Goal: Task Accomplishment & Management: Manage account settings

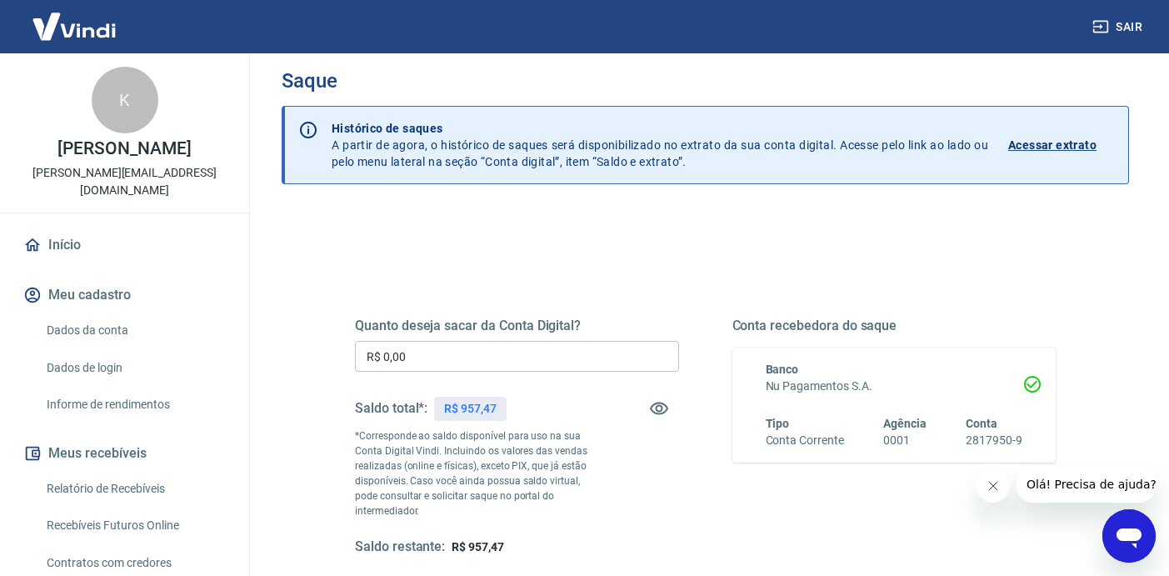
scroll to position [22, 0]
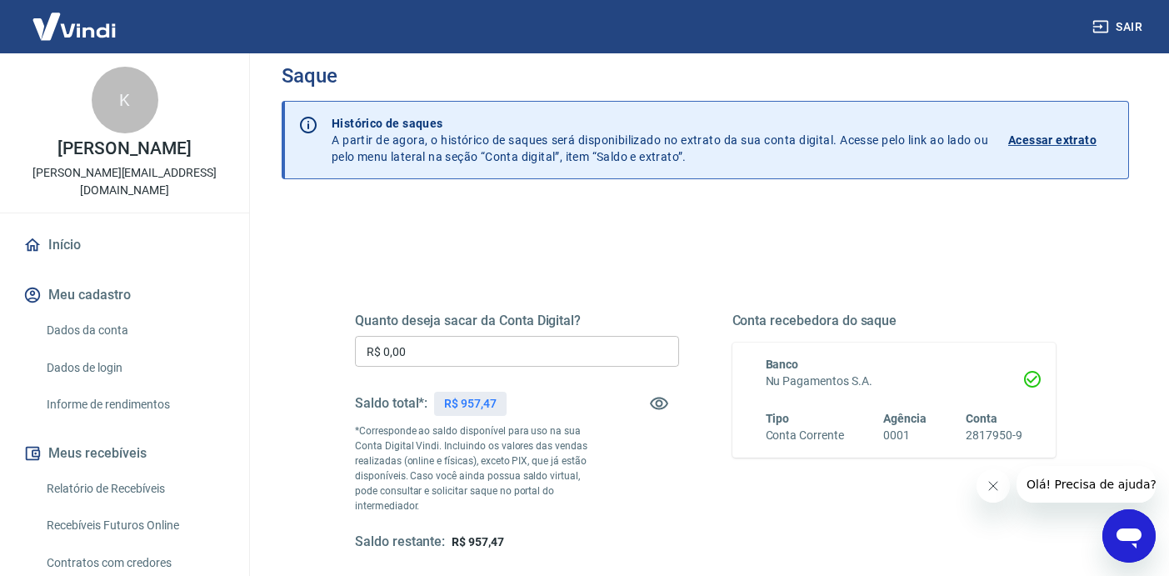
click at [447, 358] on input "R$ 0,00" at bounding box center [517, 351] width 324 height 31
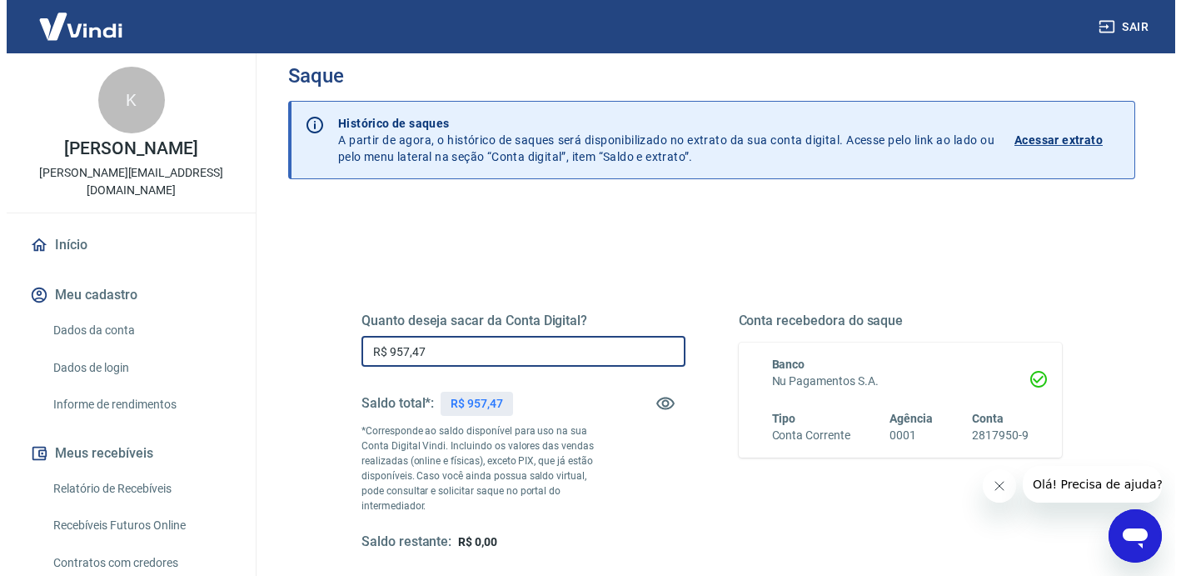
scroll to position [262, 0]
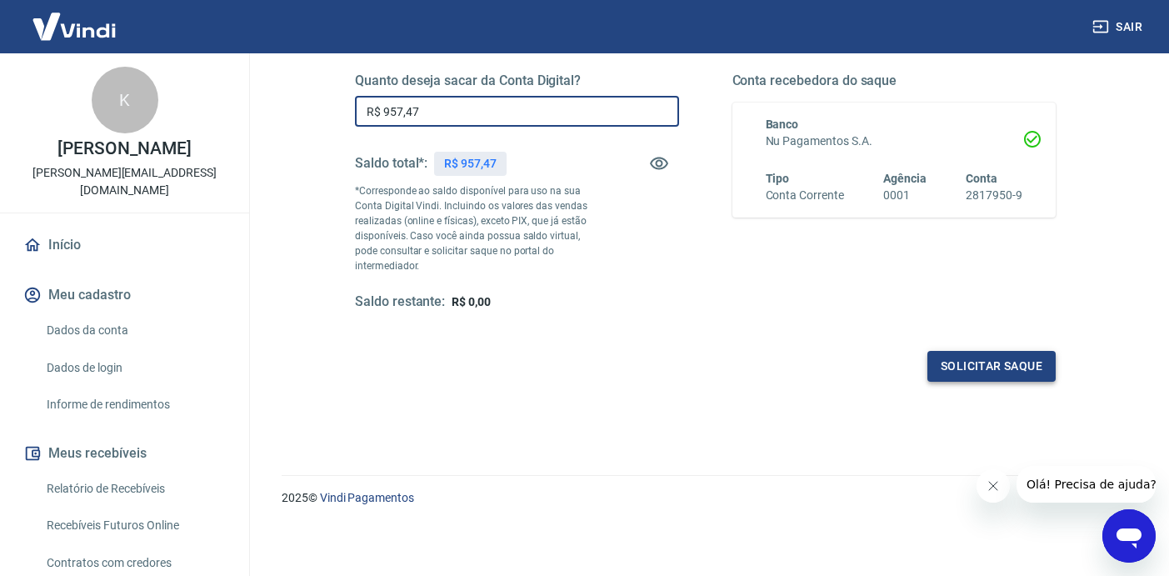
type input "R$ 957,47"
click at [980, 373] on button "Solicitar saque" at bounding box center [991, 366] width 128 height 31
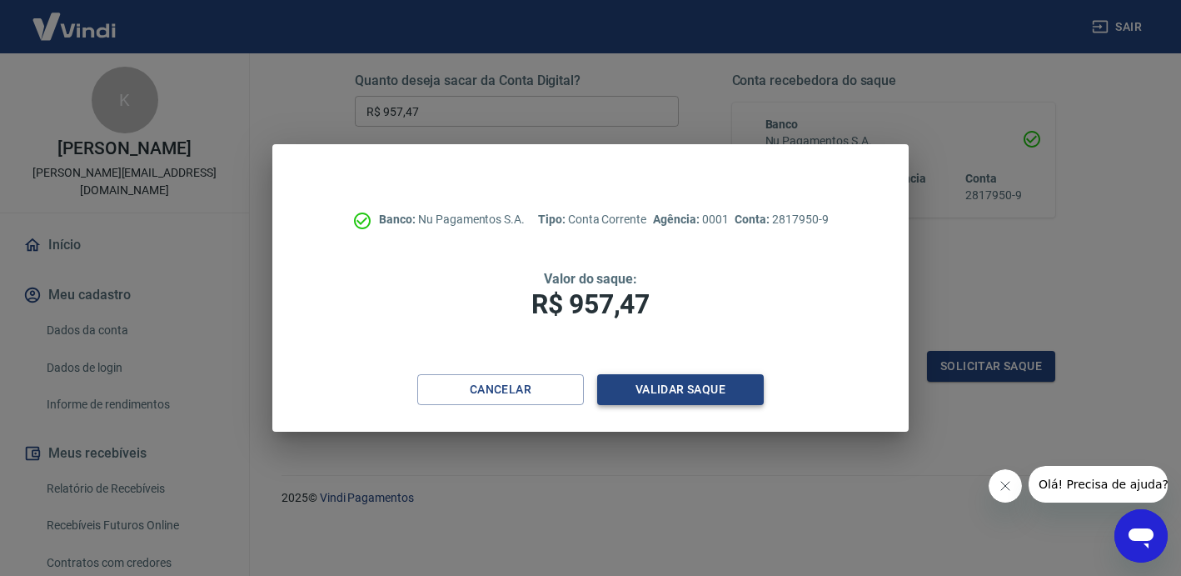
click at [681, 391] on button "Validar saque" at bounding box center [680, 389] width 167 height 31
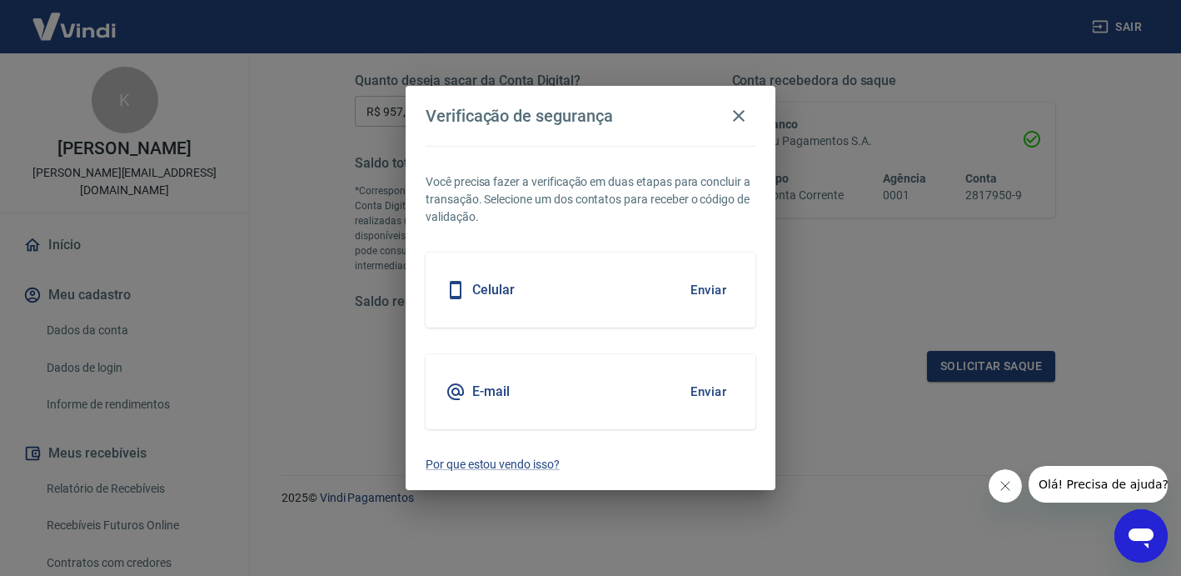
click at [689, 291] on button "Enviar" at bounding box center [709, 289] width 54 height 35
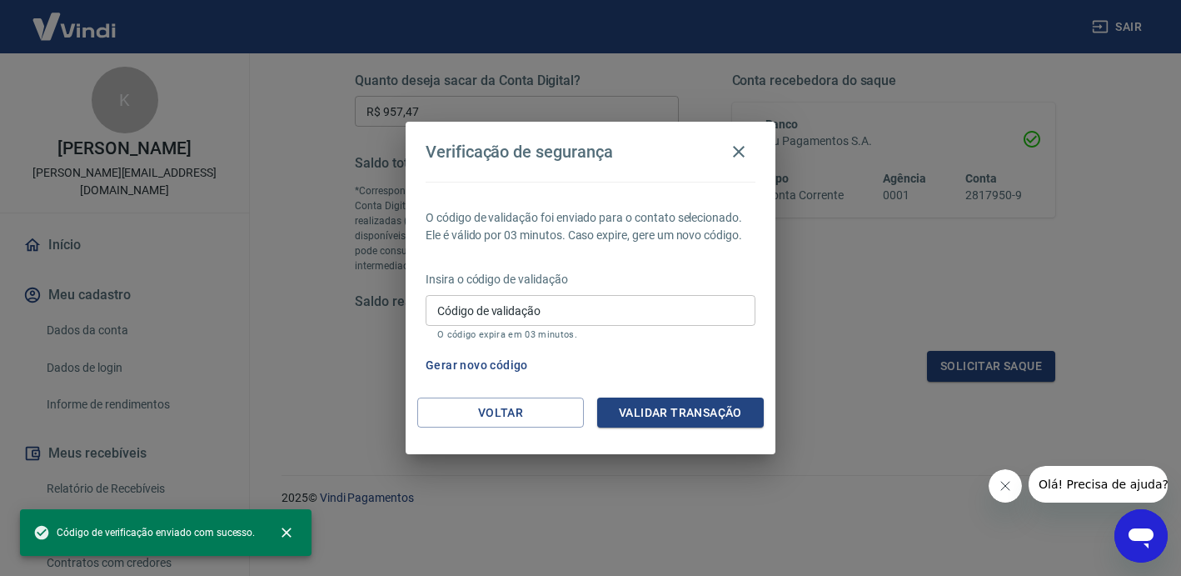
click at [671, 307] on input "Código de validação" at bounding box center [591, 310] width 330 height 31
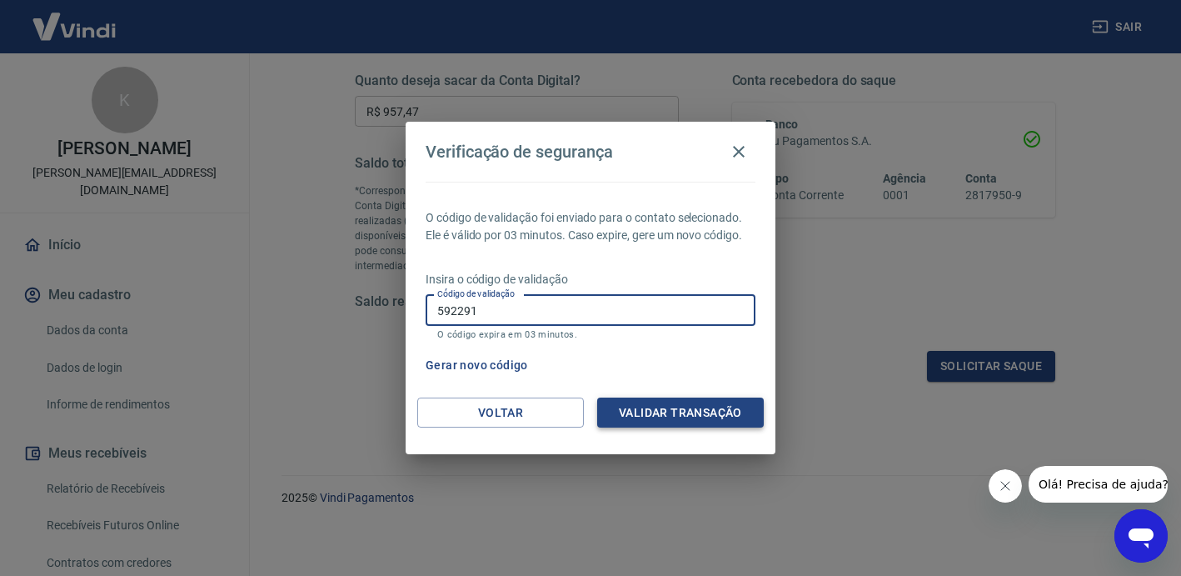
click at [706, 414] on button "Validar transação" at bounding box center [680, 412] width 167 height 31
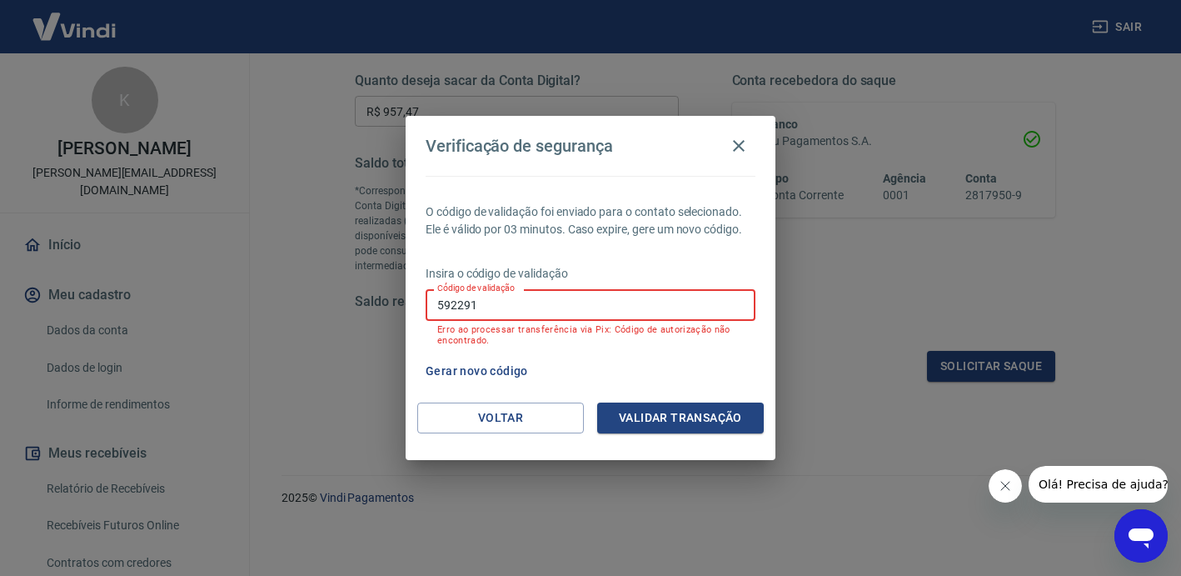
drag, startPoint x: 553, startPoint y: 314, endPoint x: 406, endPoint y: 322, distance: 147.7
click at [426, 320] on input "592291" at bounding box center [591, 304] width 330 height 31
drag, startPoint x: 492, startPoint y: 305, endPoint x: 406, endPoint y: 297, distance: 87.0
click at [426, 297] on input "592291" at bounding box center [591, 304] width 330 height 31
type input "434435"
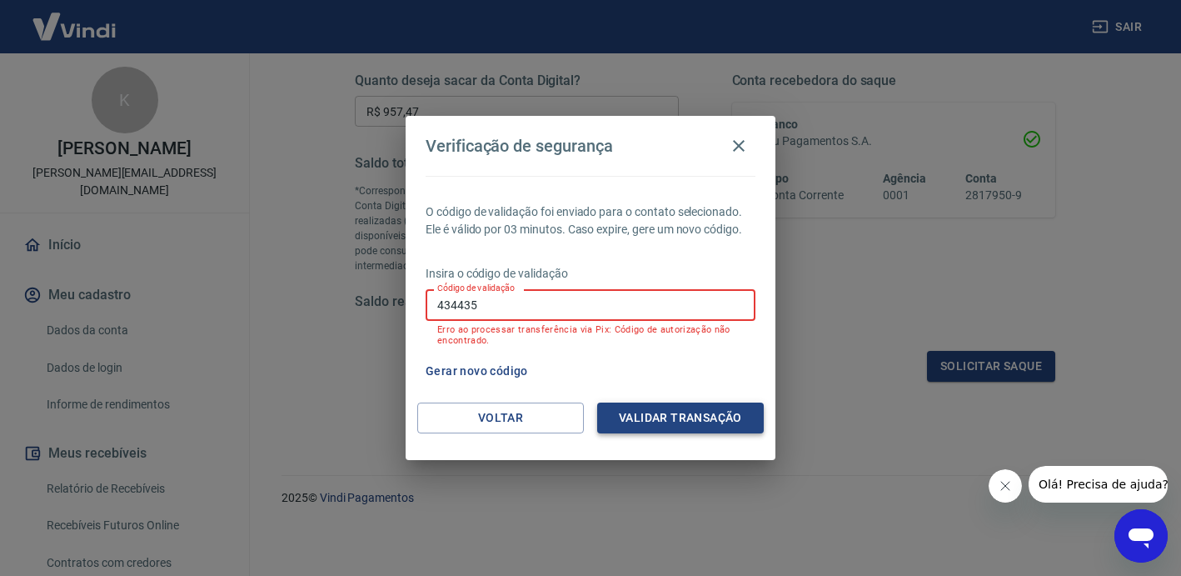
click at [665, 417] on button "Validar transação" at bounding box center [680, 417] width 167 height 31
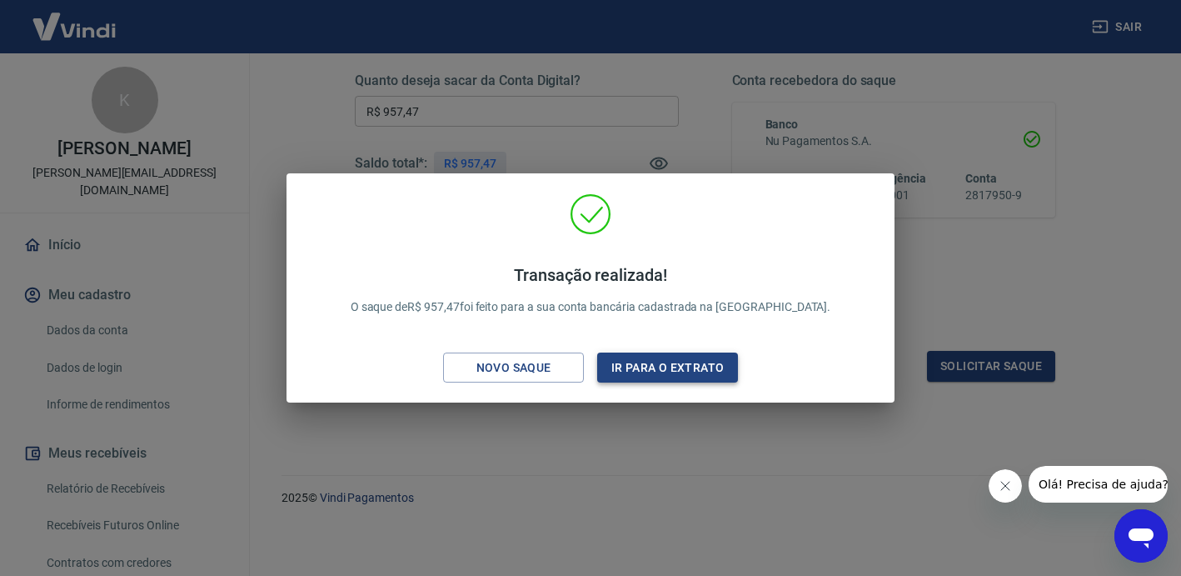
click at [649, 367] on button "Ir para o extrato" at bounding box center [667, 367] width 141 height 31
